Goal: Transaction & Acquisition: Purchase product/service

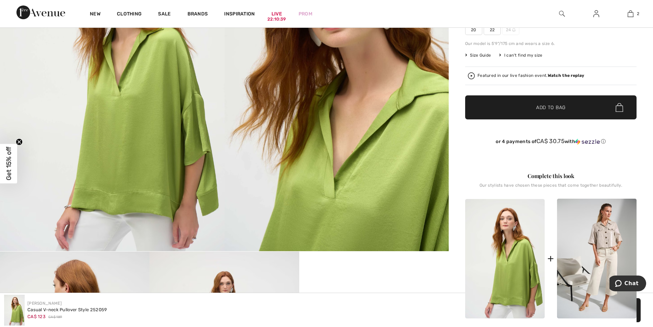
scroll to position [217, 0]
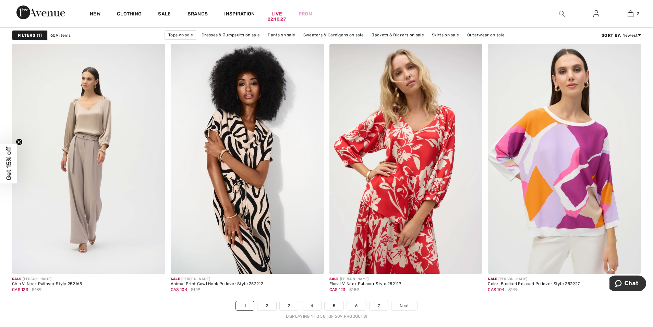
scroll to position [3985, 0]
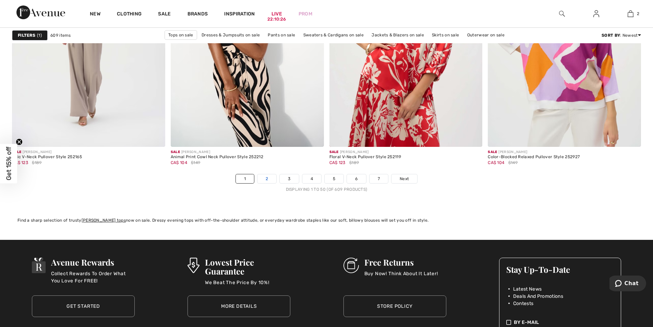
click at [265, 178] on link "2" at bounding box center [267, 178] width 19 height 9
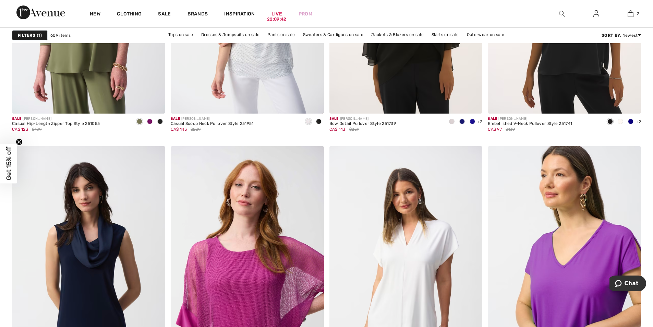
scroll to position [3926, 0]
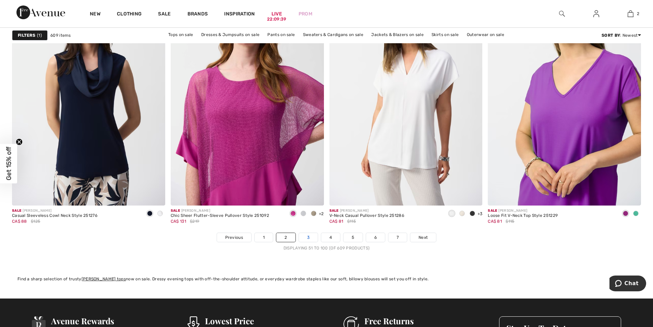
click at [306, 236] on link "3" at bounding box center [308, 237] width 19 height 9
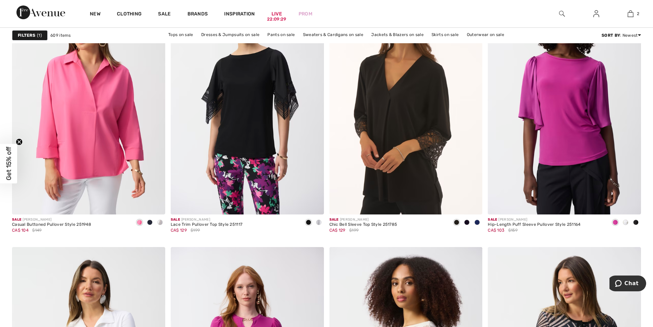
scroll to position [779, 0]
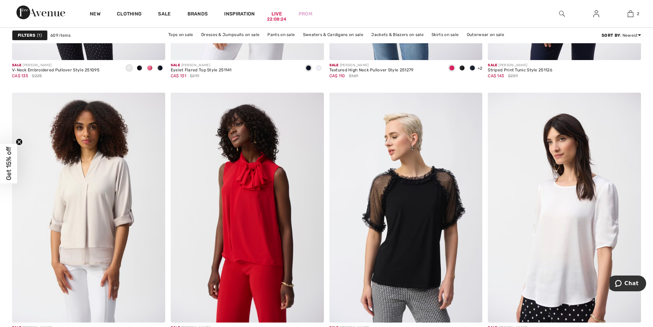
scroll to position [3912, 0]
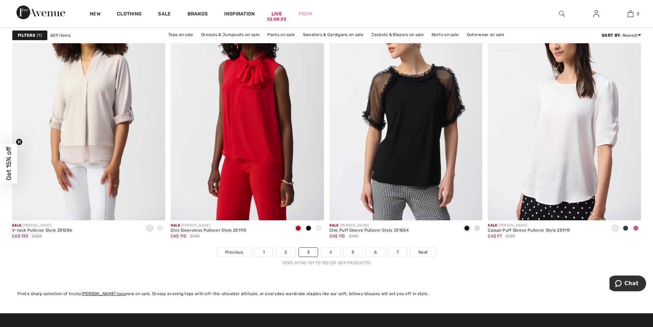
click at [329, 252] on link "4" at bounding box center [330, 252] width 19 height 9
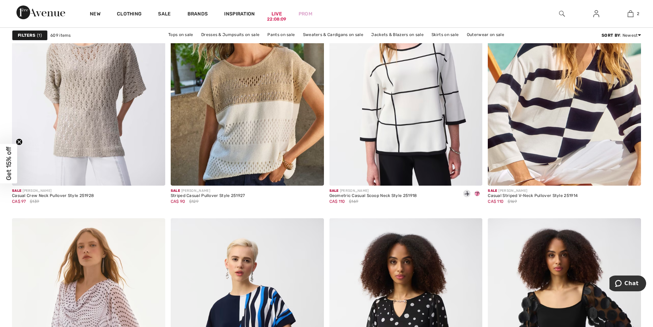
scroll to position [1320, 0]
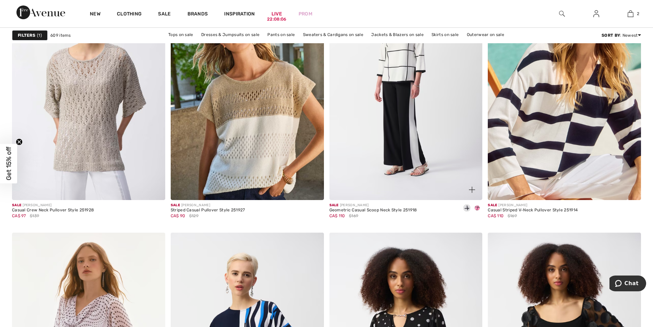
click at [399, 95] on img at bounding box center [406, 85] width 153 height 230
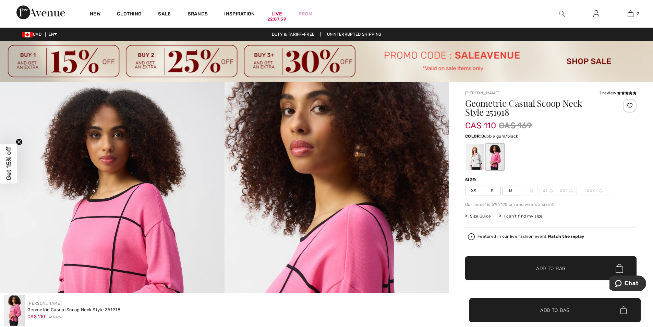
click at [561, 236] on strong "Watch the replay" at bounding box center [566, 236] width 37 height 5
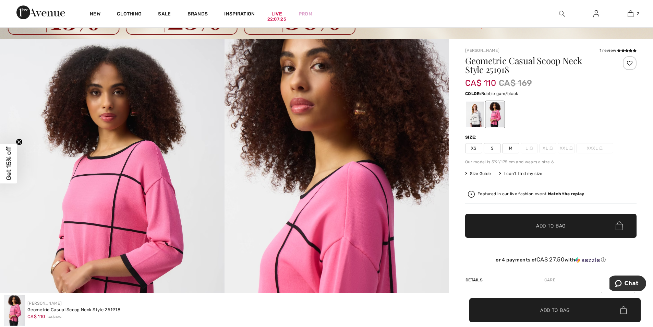
scroll to position [36, 0]
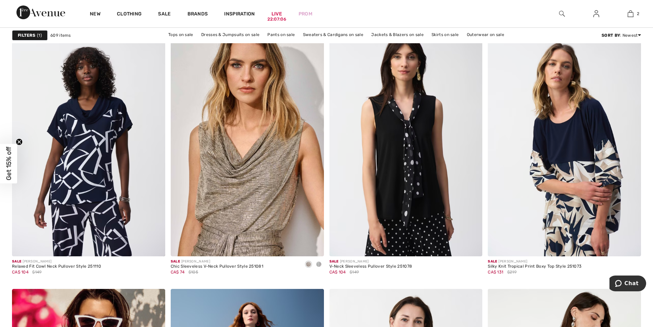
scroll to position [2689, 0]
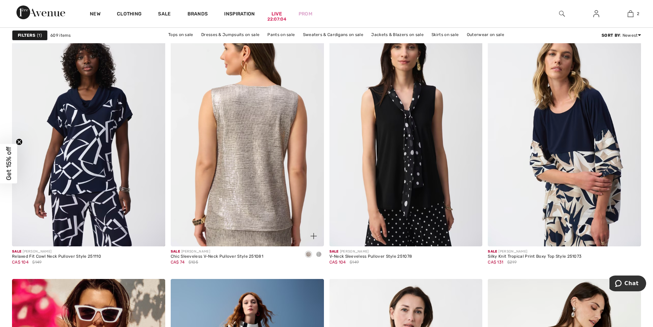
click at [247, 175] on img at bounding box center [247, 131] width 153 height 230
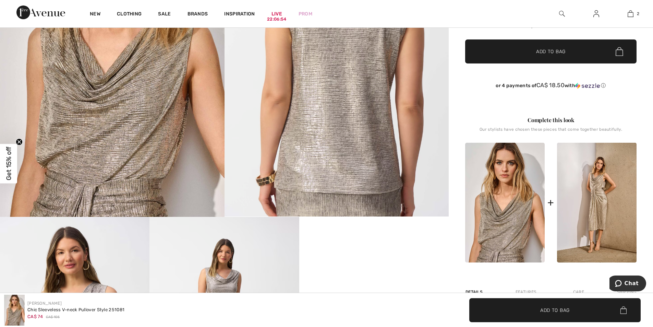
scroll to position [286, 0]
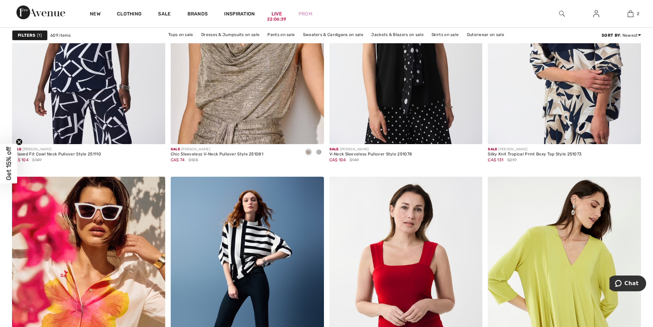
scroll to position [2952, 0]
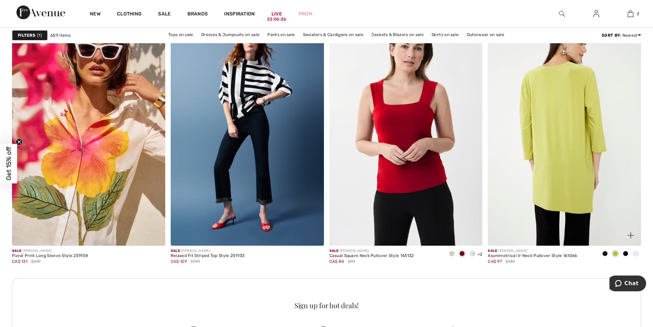
click at [579, 146] on img at bounding box center [564, 131] width 153 height 230
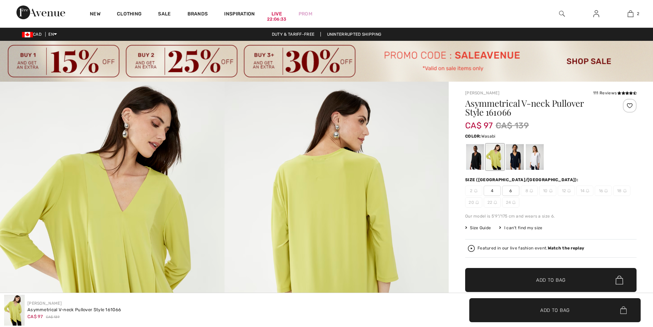
click at [478, 157] on div at bounding box center [475, 157] width 18 height 26
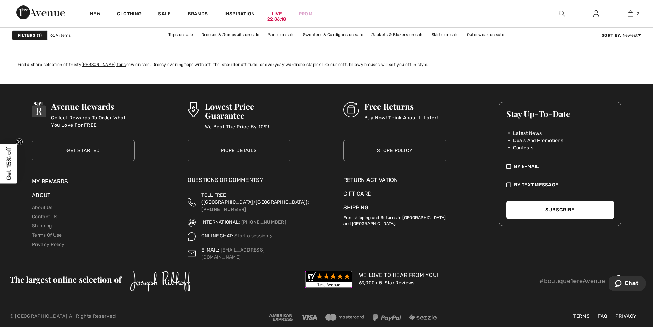
scroll to position [4053, 0]
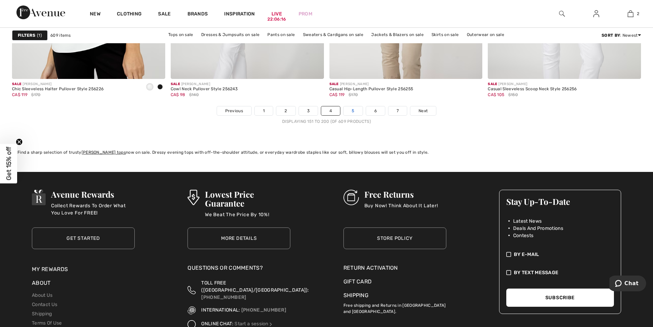
click at [353, 110] on link "5" at bounding box center [353, 110] width 19 height 9
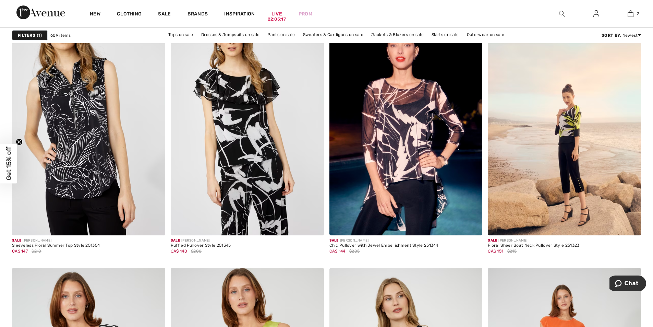
scroll to position [3717, 0]
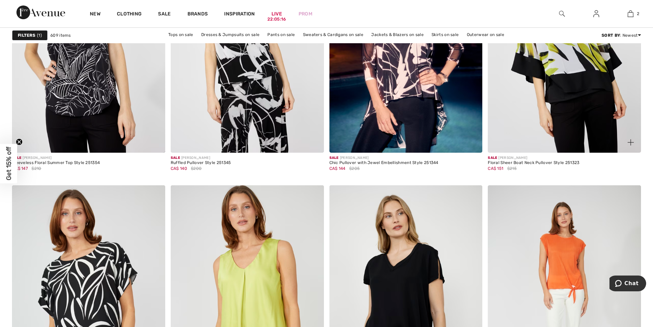
click at [573, 79] on img at bounding box center [564, 38] width 153 height 230
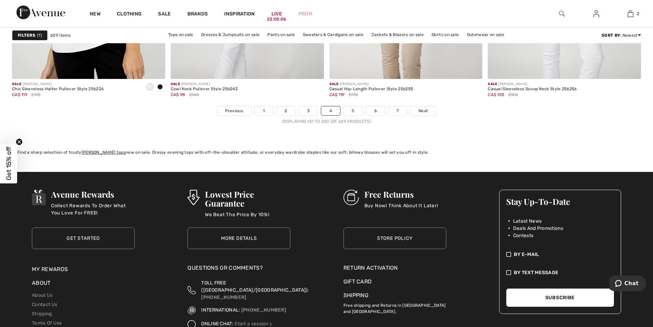
click at [354, 111] on link "5" at bounding box center [353, 110] width 19 height 9
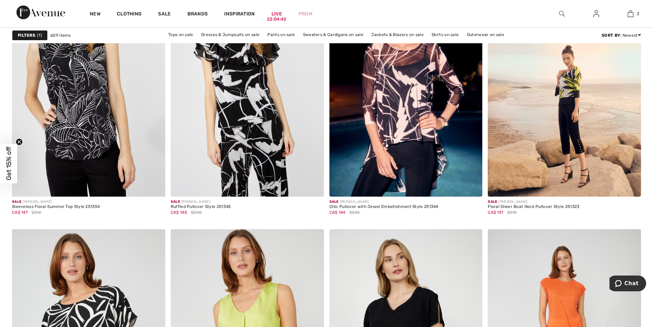
scroll to position [3887, 0]
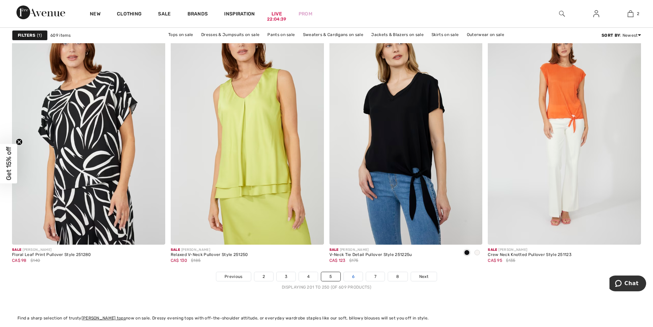
click at [352, 276] on link "6" at bounding box center [353, 276] width 19 height 9
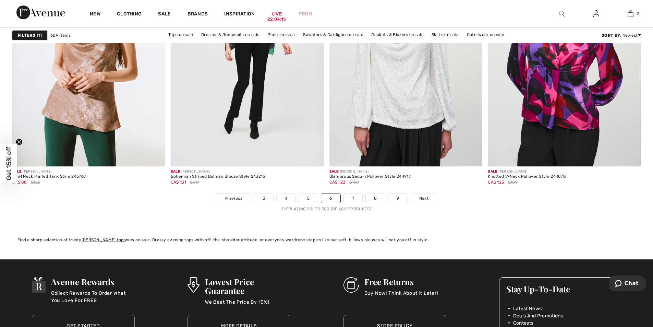
scroll to position [3878, 0]
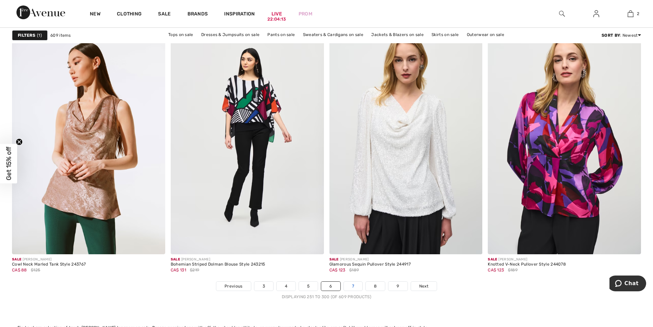
click at [356, 286] on link "7" at bounding box center [353, 286] width 19 height 9
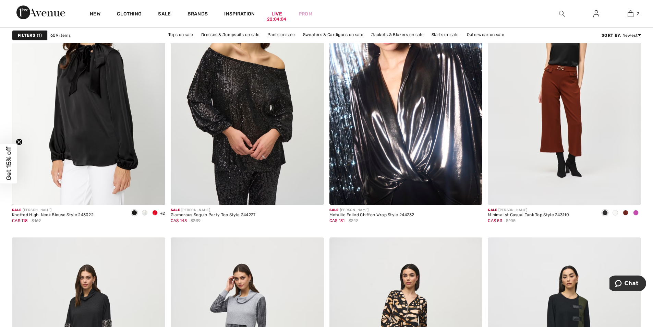
scroll to position [1038, 0]
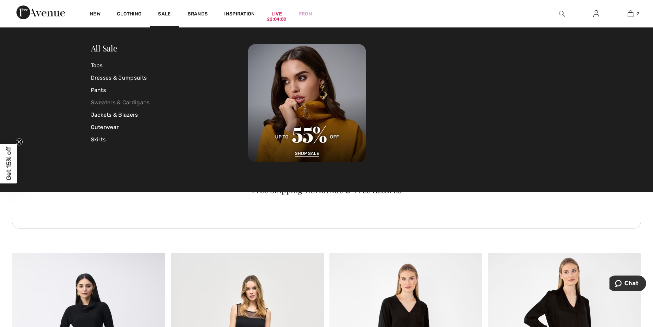
click at [127, 103] on link "Sweaters & Cardigans" at bounding box center [169, 102] width 157 height 12
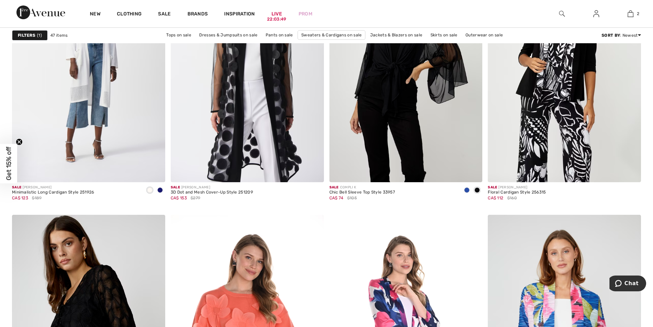
scroll to position [1615, 0]
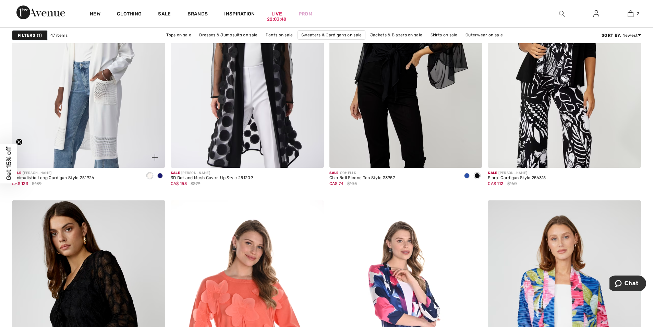
click at [110, 83] on img at bounding box center [88, 53] width 153 height 230
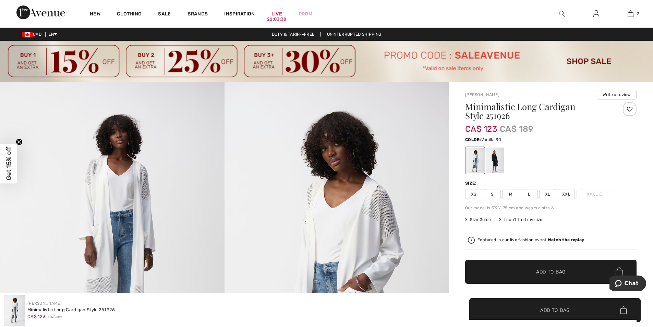
click at [548, 196] on span "XL" at bounding box center [547, 194] width 17 height 10
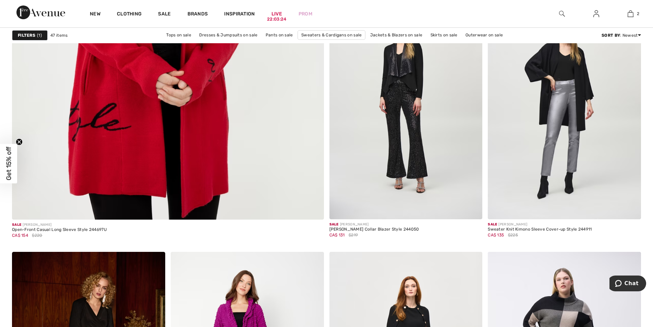
scroll to position [2614, 0]
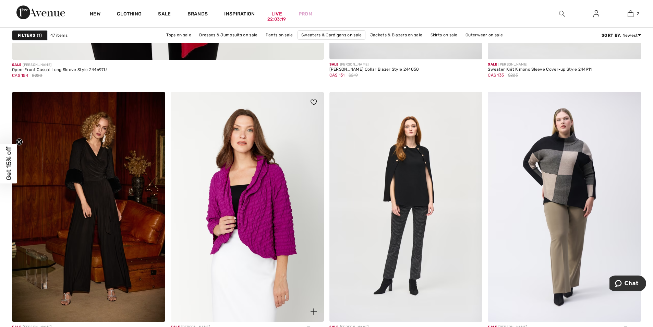
click at [259, 214] on img at bounding box center [247, 207] width 153 height 230
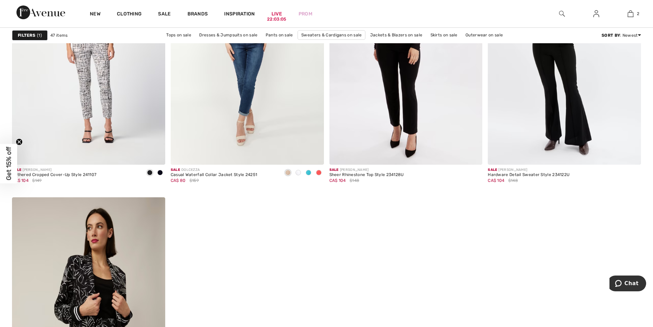
scroll to position [3739, 0]
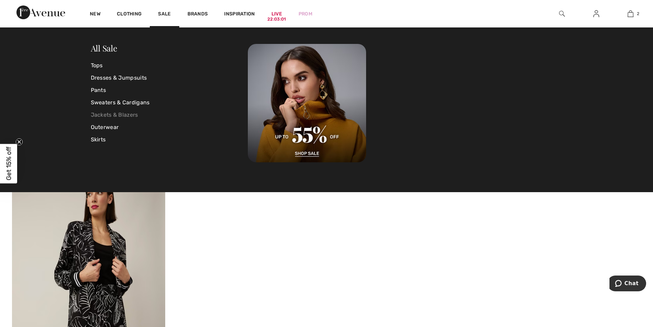
click at [114, 113] on link "Jackets & Blazers" at bounding box center [169, 115] width 157 height 12
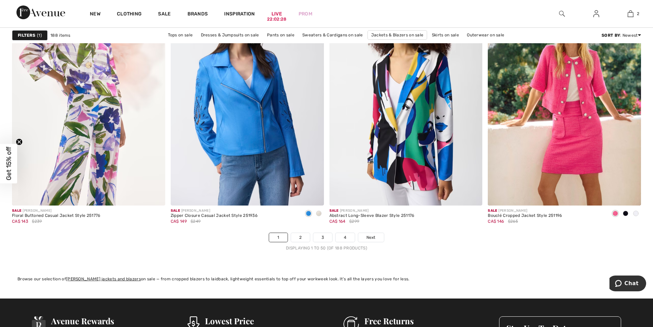
scroll to position [4063, 0]
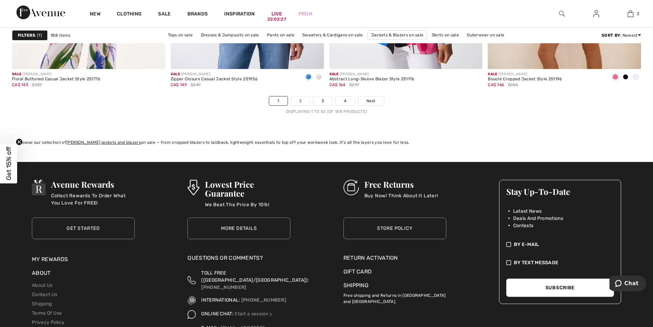
click at [303, 104] on link "2" at bounding box center [300, 100] width 19 height 9
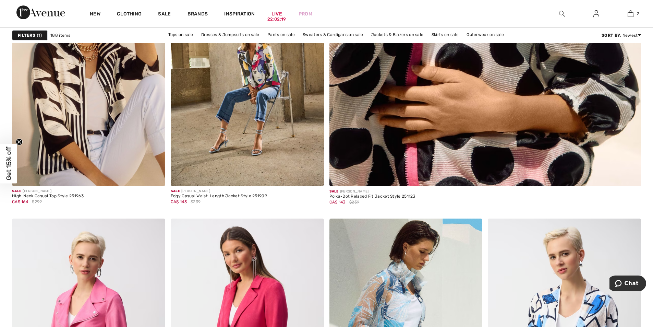
scroll to position [585, 0]
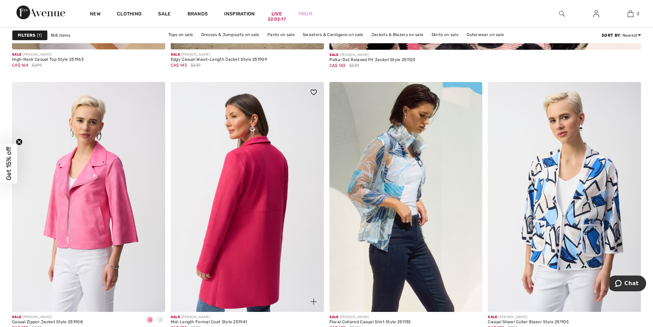
click at [253, 222] on img at bounding box center [247, 197] width 153 height 230
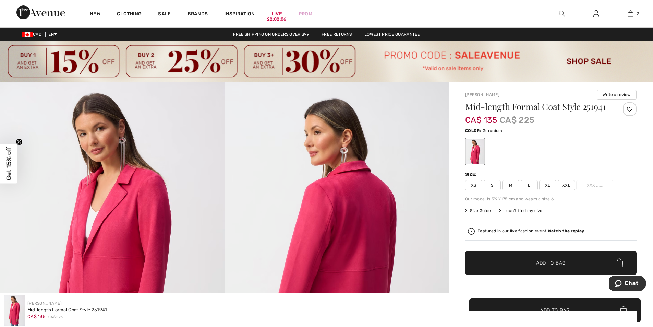
click at [565, 232] on strong "Watch the replay" at bounding box center [566, 230] width 37 height 5
click at [529, 186] on span "L" at bounding box center [529, 185] width 17 height 10
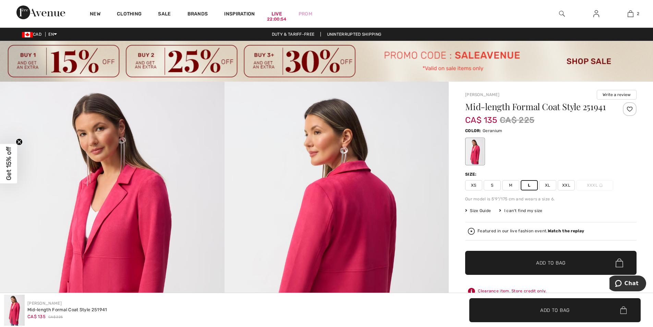
click at [537, 263] on span "Add to Bag" at bounding box center [550, 262] width 29 height 7
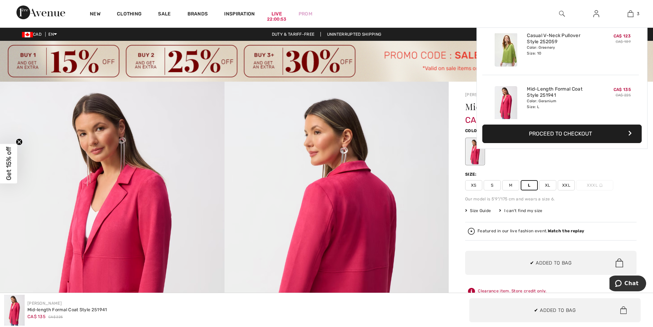
scroll to position [75, 0]
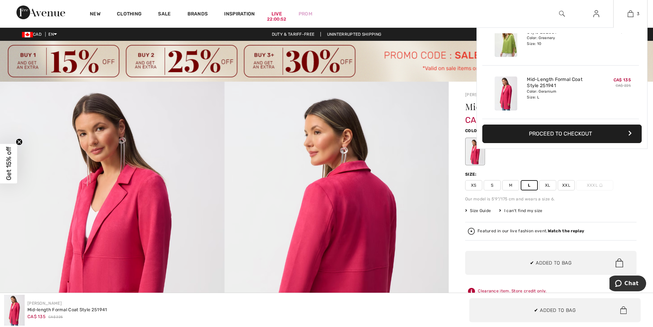
click at [583, 133] on button "Proceed to Checkout" at bounding box center [561, 133] width 159 height 19
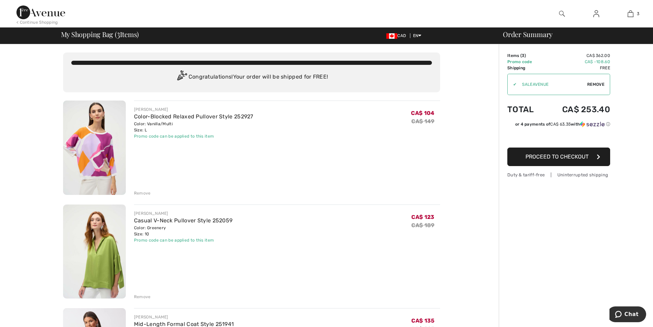
click at [147, 195] on div "Remove" at bounding box center [142, 193] width 17 height 6
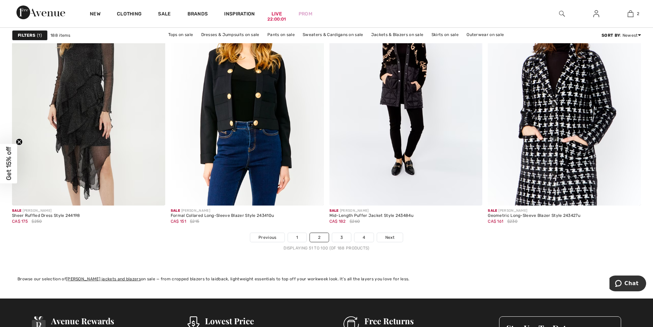
scroll to position [3917, 0]
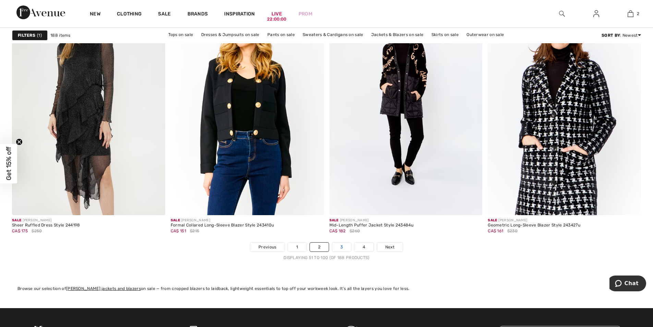
click at [343, 246] on link "3" at bounding box center [341, 246] width 19 height 9
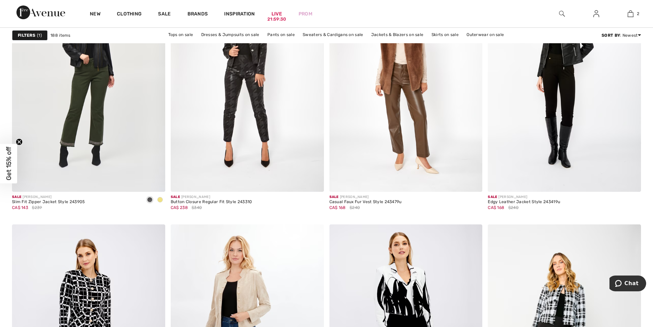
scroll to position [3931, 0]
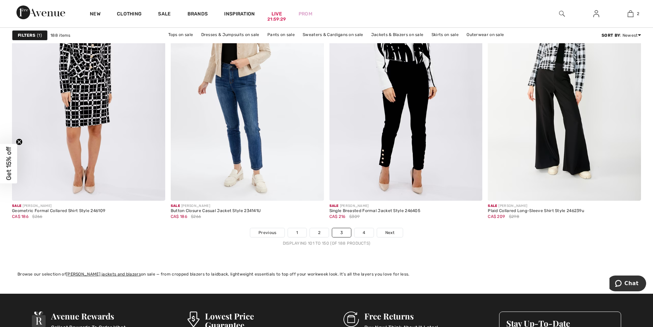
drag, startPoint x: 657, startPoint y: 226, endPoint x: 12, endPoint y: 8, distance: 680.4
click at [366, 234] on link "4" at bounding box center [364, 232] width 19 height 9
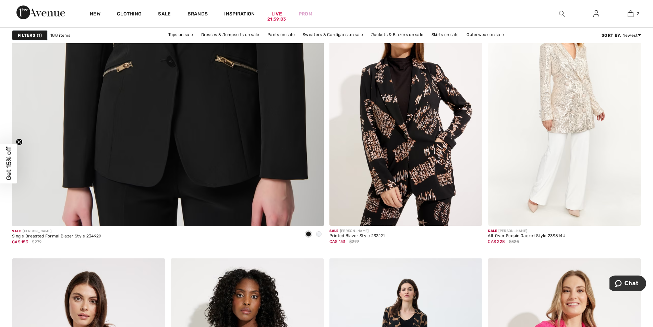
scroll to position [2729, 0]
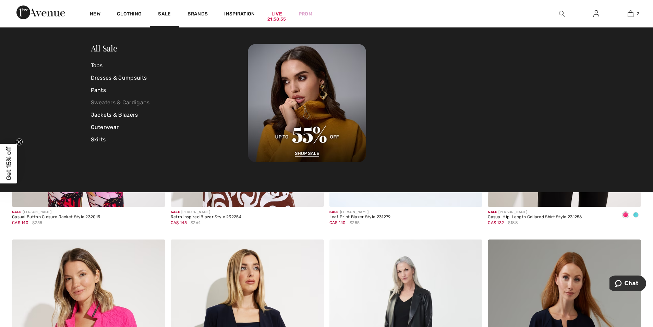
click at [120, 101] on link "Sweaters & Cardigans" at bounding box center [169, 102] width 157 height 12
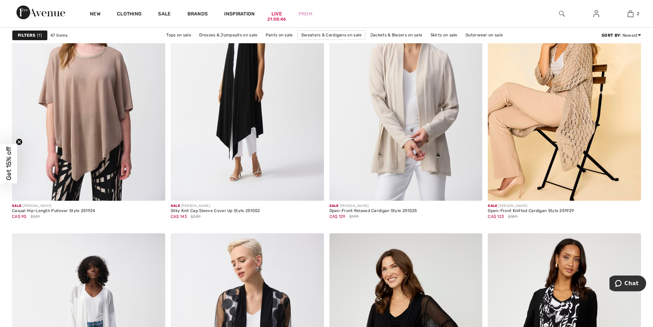
scroll to position [1494, 0]
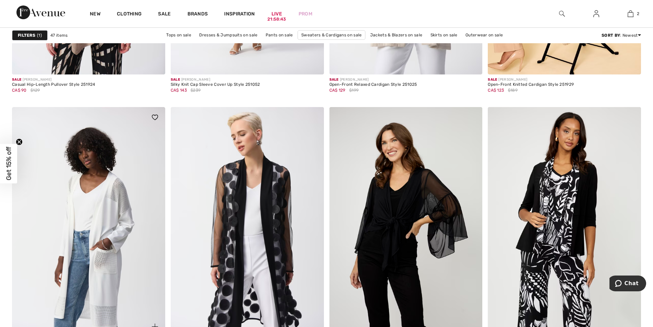
click at [104, 185] on img at bounding box center [88, 222] width 153 height 230
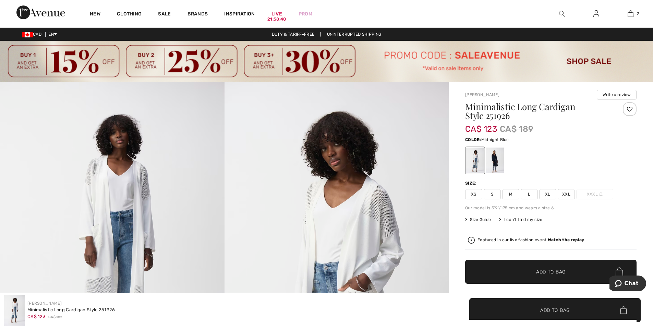
click at [497, 160] on div at bounding box center [495, 160] width 18 height 26
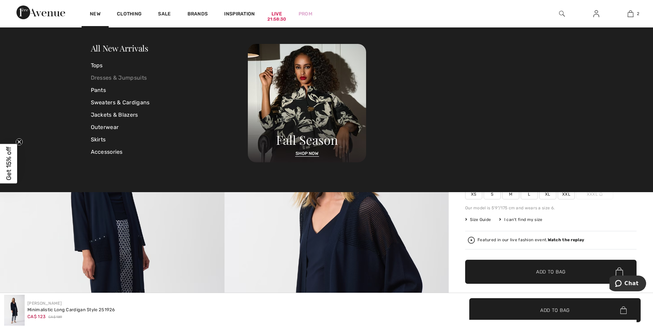
click at [104, 78] on link "Dresses & Jumpsuits" at bounding box center [169, 78] width 157 height 12
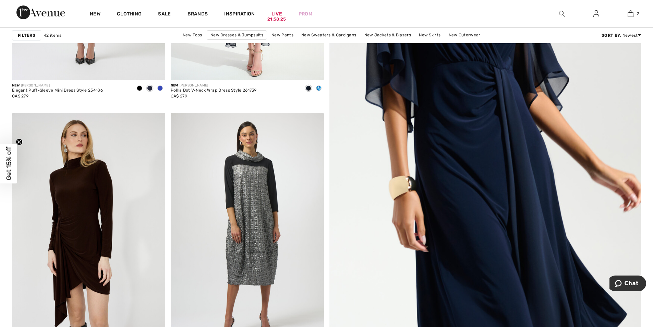
scroll to position [403, 0]
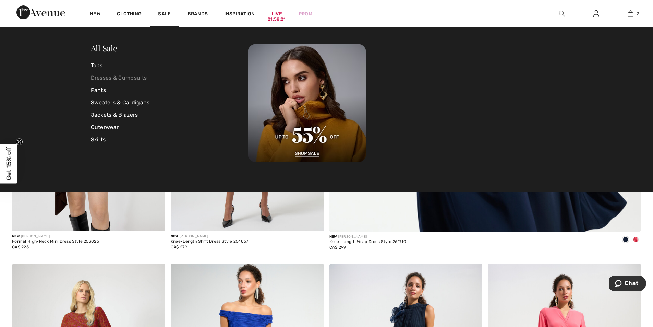
click at [126, 76] on link "Dresses & Jumpsuits" at bounding box center [169, 78] width 157 height 12
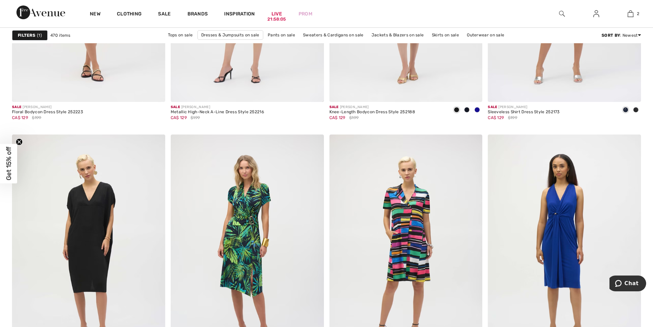
scroll to position [1544, 0]
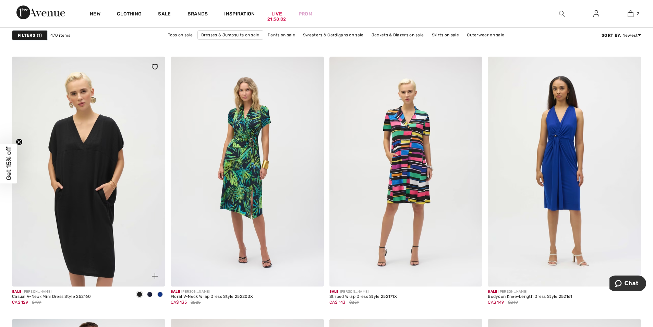
click at [103, 159] on img at bounding box center [88, 172] width 153 height 230
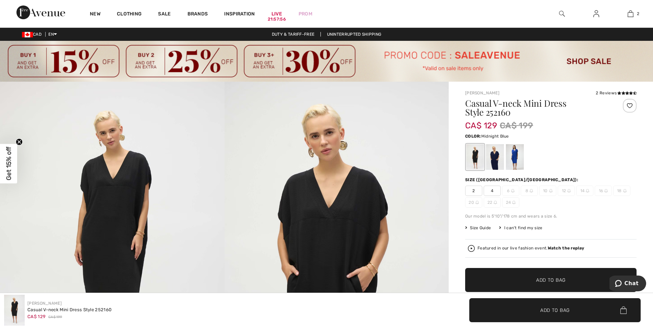
click at [497, 162] on div at bounding box center [495, 157] width 18 height 26
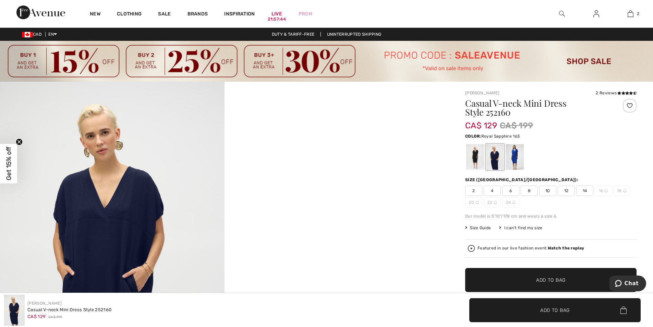
click at [516, 156] on div at bounding box center [515, 157] width 18 height 26
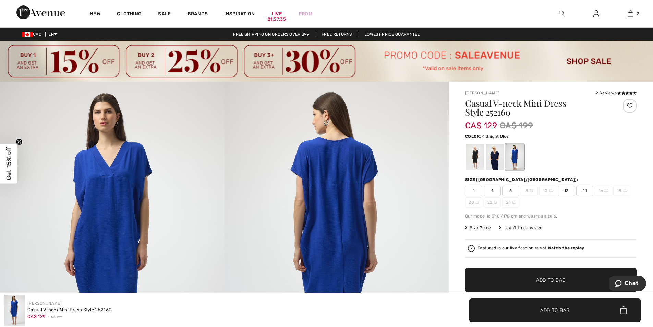
click at [494, 158] on div at bounding box center [495, 157] width 18 height 26
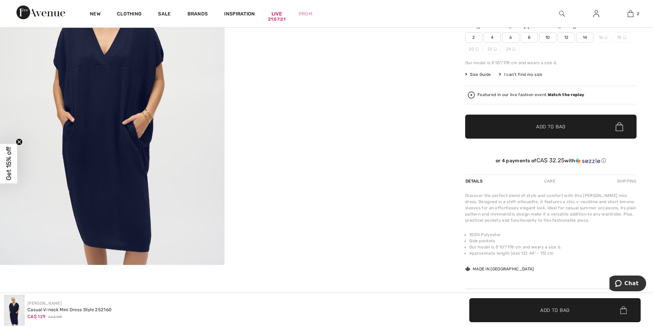
scroll to position [79, 0]
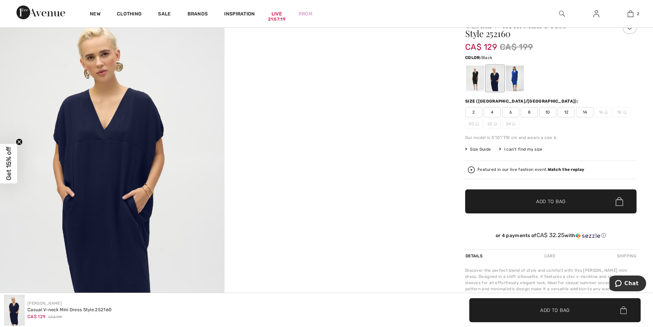
click at [478, 76] on div at bounding box center [475, 78] width 18 height 26
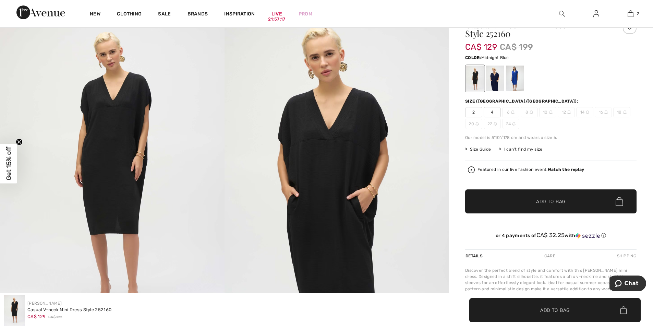
click at [492, 77] on div at bounding box center [495, 78] width 18 height 26
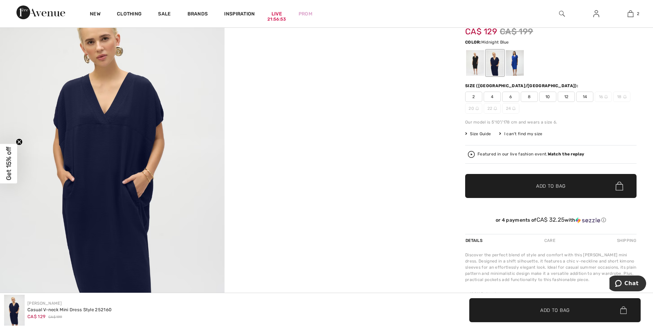
scroll to position [48, 0]
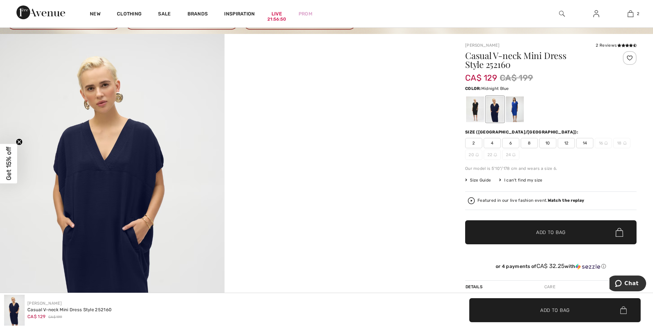
click at [552, 144] on span "10" at bounding box center [547, 143] width 17 height 10
drag, startPoint x: 559, startPoint y: 227, endPoint x: 574, endPoint y: 184, distance: 45.3
click at [574, 184] on div "Casual V-neck Mini Dress Style 252160 CA$ 129 CA$ 199 Color: Midnight Blue Size…" at bounding box center [550, 173] width 171 height 244
click at [541, 230] on span "Add to Bag" at bounding box center [550, 232] width 29 height 7
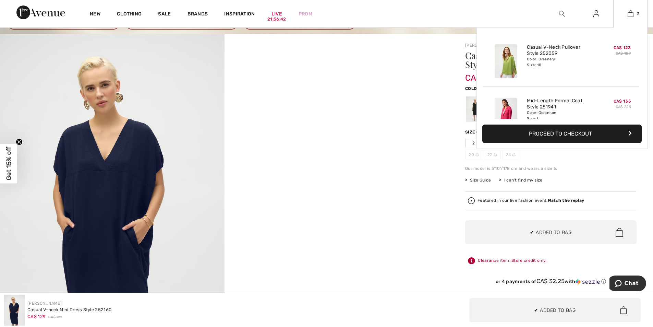
scroll to position [75, 0]
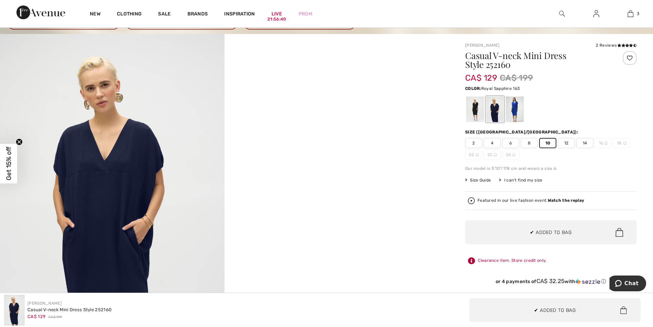
click at [521, 112] on div at bounding box center [515, 109] width 18 height 26
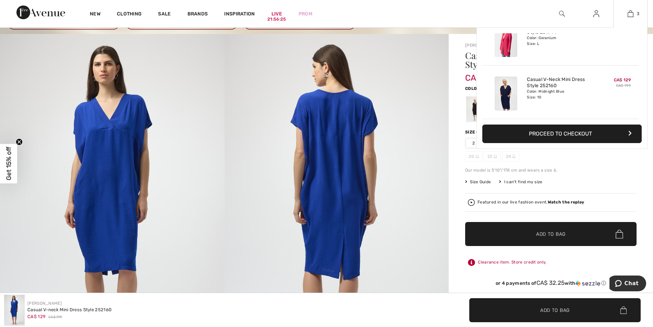
click at [571, 135] on button "Proceed to Checkout" at bounding box center [561, 133] width 159 height 19
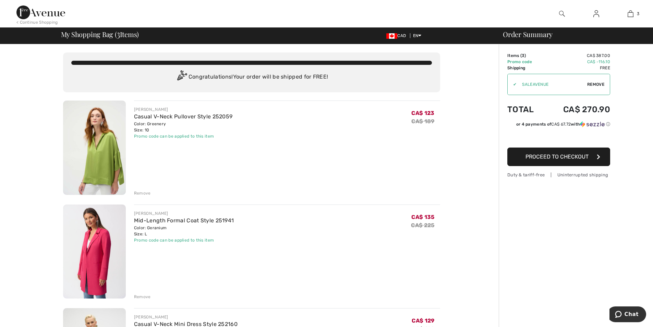
click at [143, 193] on div "Remove" at bounding box center [142, 193] width 17 height 6
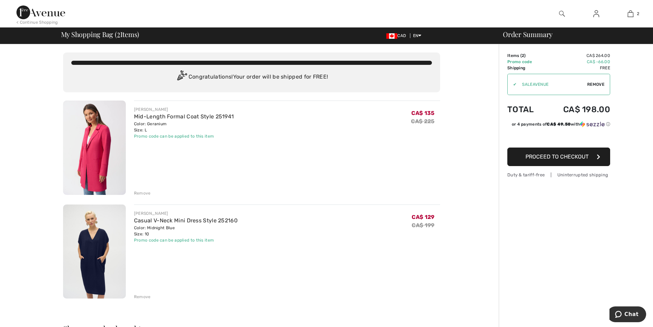
click at [143, 191] on div "Remove" at bounding box center [142, 193] width 17 height 6
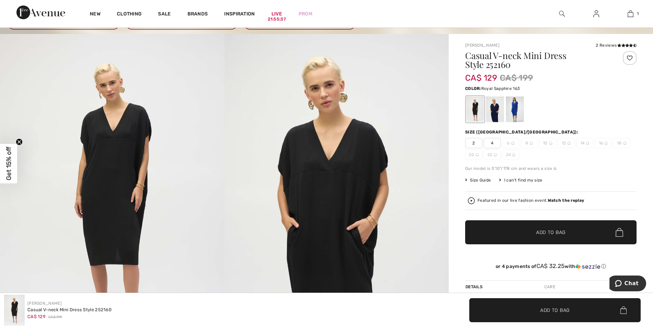
click at [517, 107] on div at bounding box center [515, 109] width 18 height 26
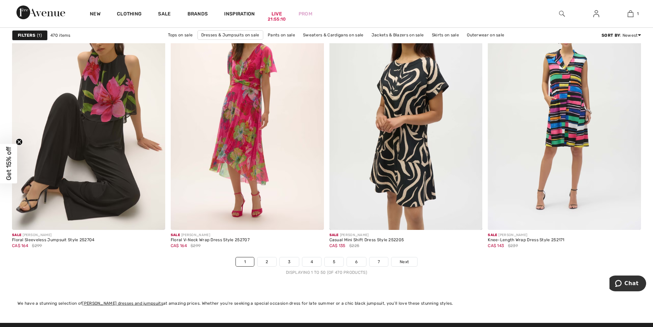
scroll to position [3999, 0]
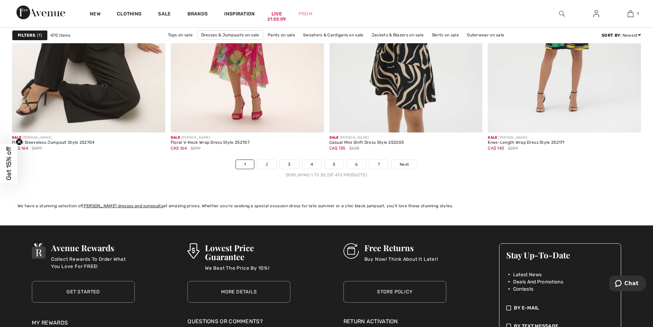
click at [269, 164] on link "2" at bounding box center [267, 164] width 19 height 9
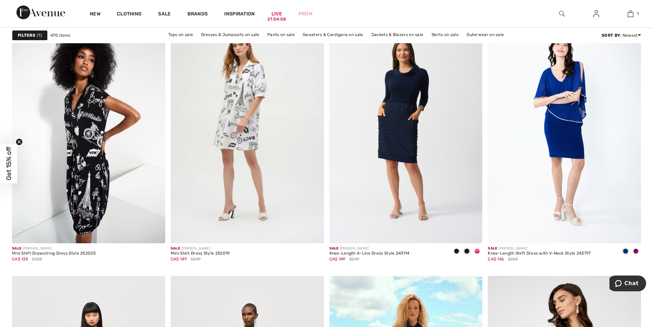
scroll to position [1500, 0]
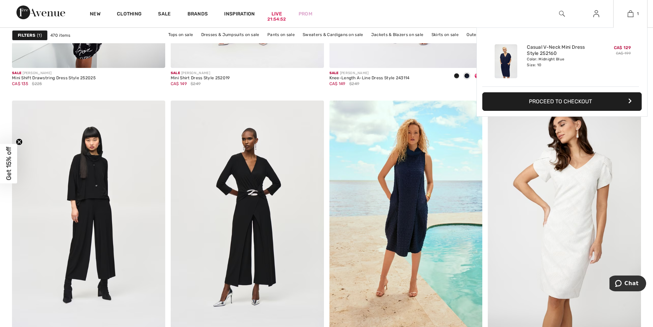
click at [558, 101] on button "Proceed to Checkout" at bounding box center [561, 101] width 159 height 19
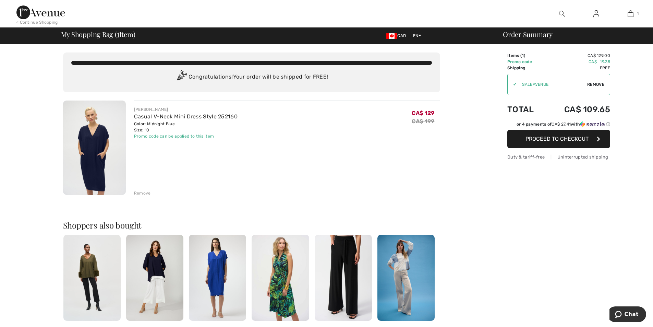
click at [140, 194] on div "Remove" at bounding box center [142, 193] width 17 height 6
